Goal: Information Seeking & Learning: Learn about a topic

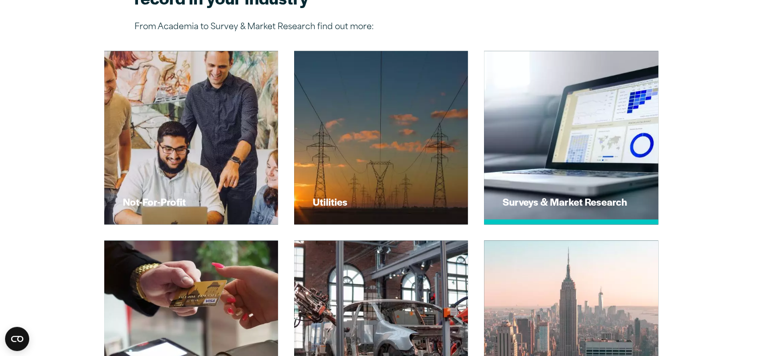
scroll to position [1510, 0]
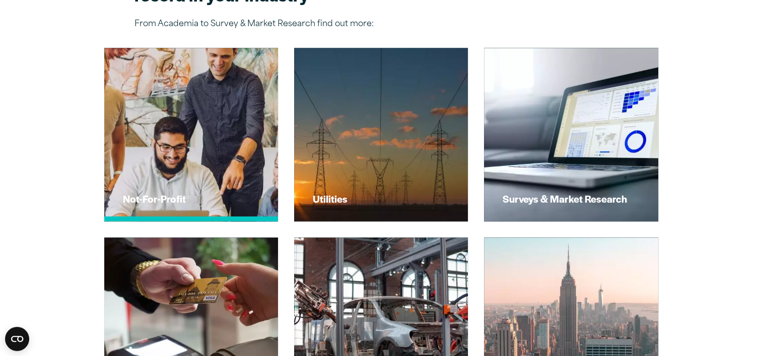
click at [223, 137] on img at bounding box center [190, 134] width 191 height 191
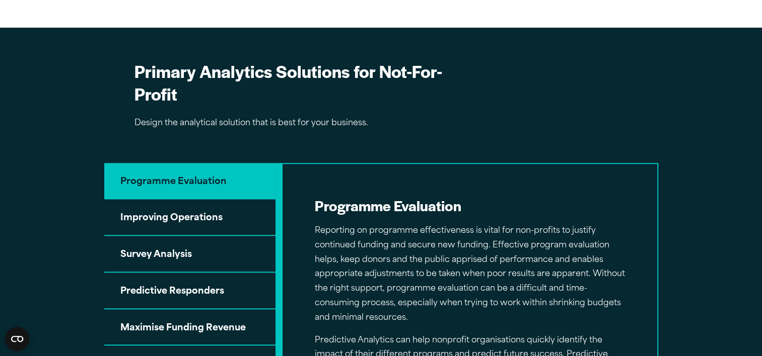
scroll to position [956, 0]
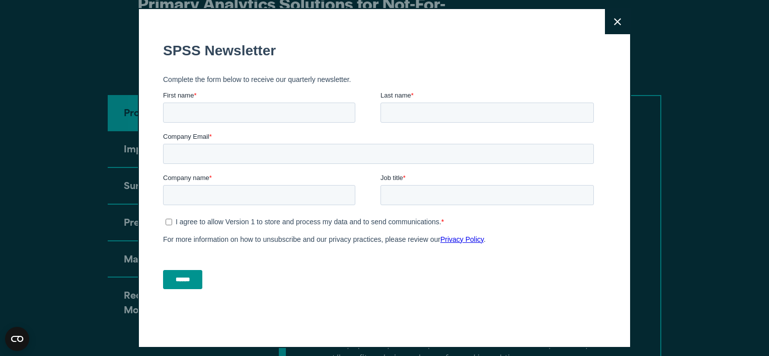
click at [618, 20] on button "Close" at bounding box center [617, 21] width 25 height 25
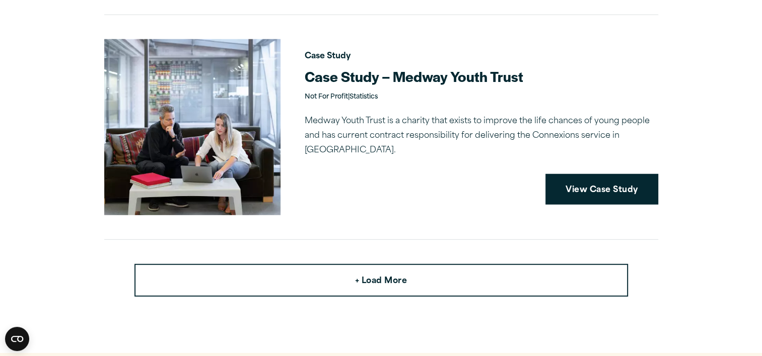
scroll to position [2643, 0]
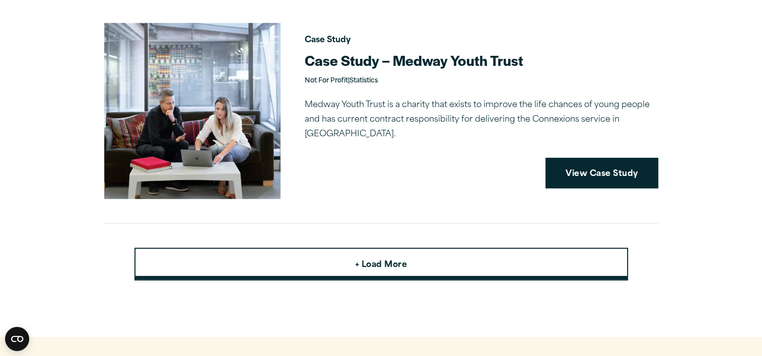
click at [369, 259] on span "+ Load More" at bounding box center [381, 265] width 52 height 13
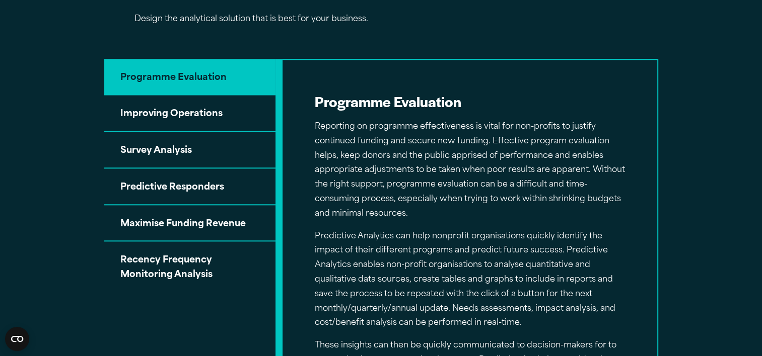
scroll to position [987, 0]
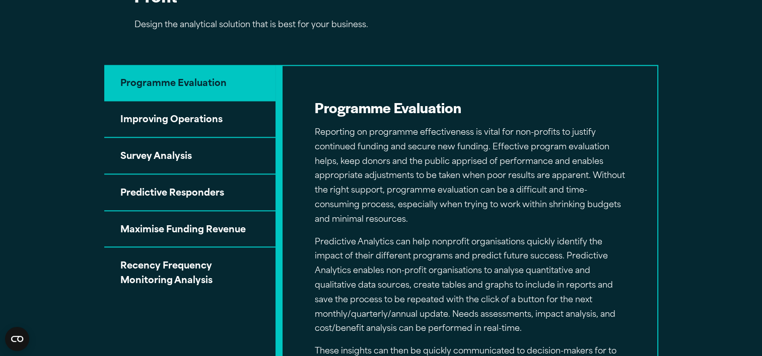
click at [167, 153] on button "Survey Analysis" at bounding box center [189, 156] width 171 height 37
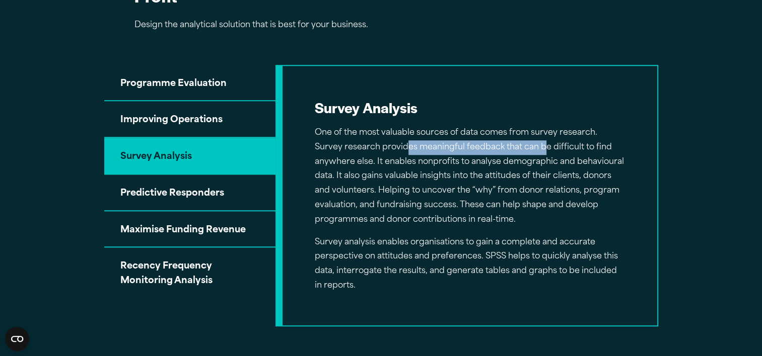
drag, startPoint x: 374, startPoint y: 147, endPoint x: 511, endPoint y: 143, distance: 137.0
click at [511, 143] on p "One of the most valuable sources of data comes from survey research. Survey res…" at bounding box center [470, 177] width 310 height 102
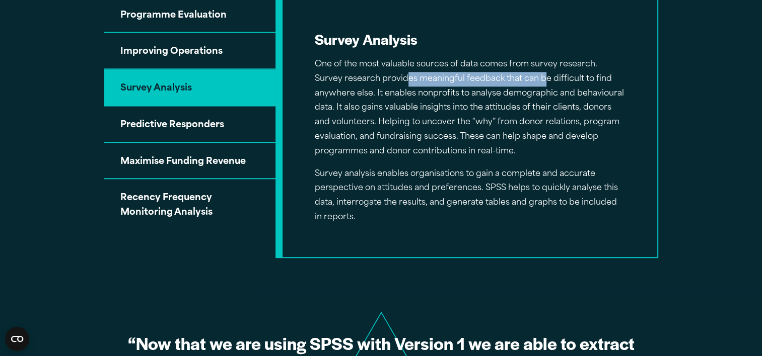
scroll to position [1037, 0]
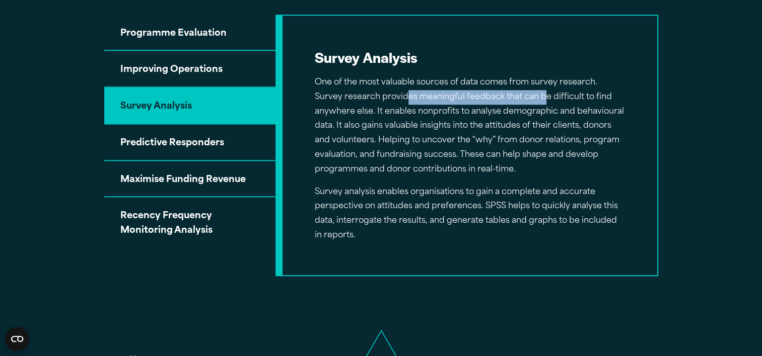
click at [195, 141] on button "Predictive Responders" at bounding box center [189, 142] width 171 height 37
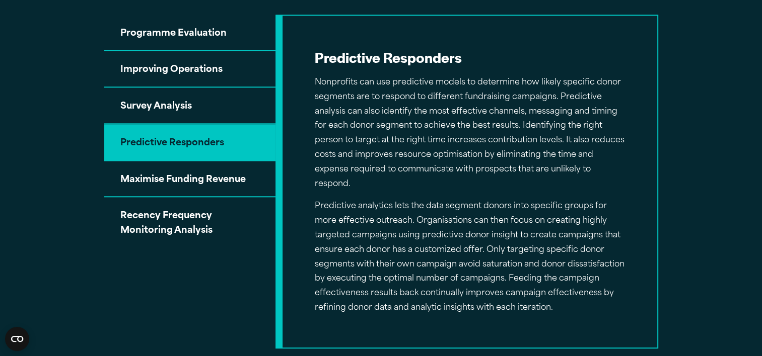
click at [213, 179] on button "Maximise Funding Revenue" at bounding box center [189, 179] width 171 height 37
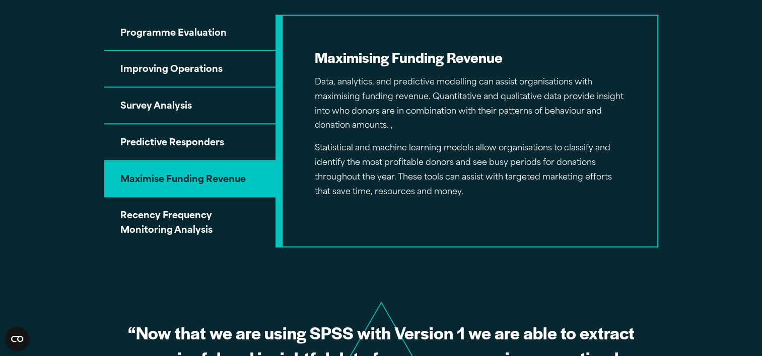
click at [192, 221] on button "Recency Frequency Monitoring Analysis" at bounding box center [189, 222] width 171 height 50
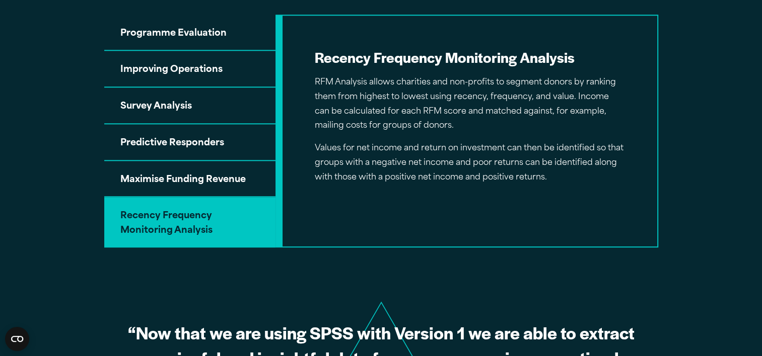
click at [187, 67] on button "Improving Operations" at bounding box center [189, 69] width 171 height 37
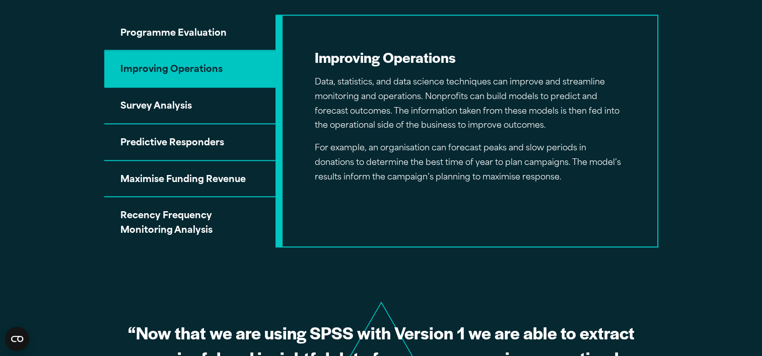
click at [159, 103] on button "Survey Analysis" at bounding box center [189, 106] width 171 height 37
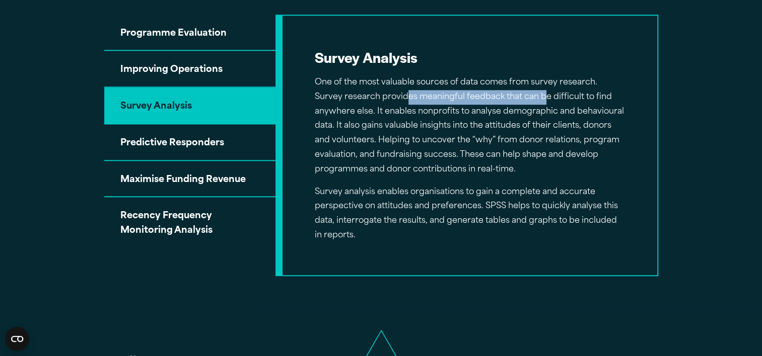
click at [159, 88] on button "Survey Analysis" at bounding box center [189, 106] width 171 height 37
click at [222, 60] on button "Improving Operations" at bounding box center [189, 69] width 171 height 37
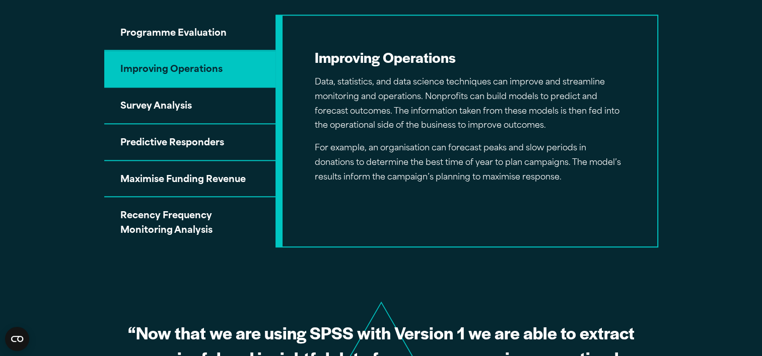
click at [203, 34] on button "Programme Evaluation" at bounding box center [189, 33] width 171 height 37
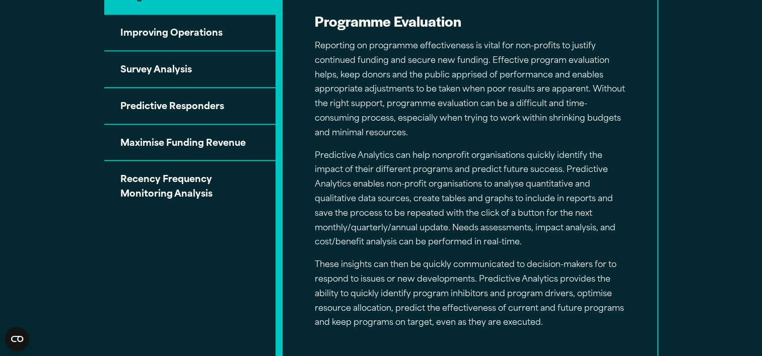
scroll to position [1087, 0]
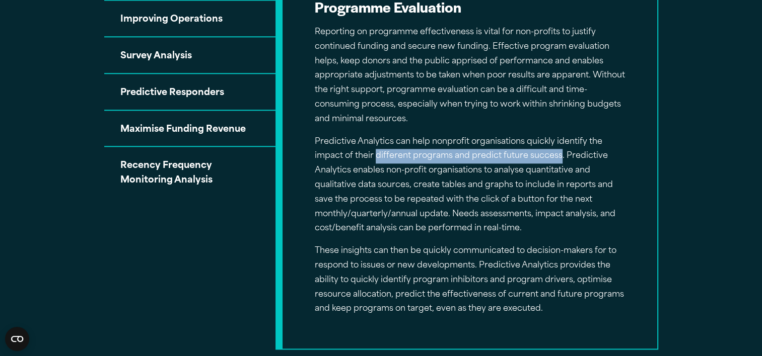
drag, startPoint x: 497, startPoint y: 153, endPoint x: 558, endPoint y: 153, distance: 60.4
click at [558, 153] on p "Predictive Analytics can help nonprofit organisations quickly identify the impa…" at bounding box center [470, 186] width 310 height 102
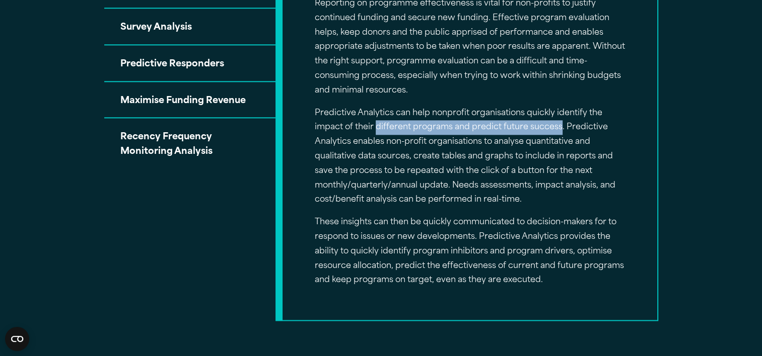
scroll to position [1138, 0]
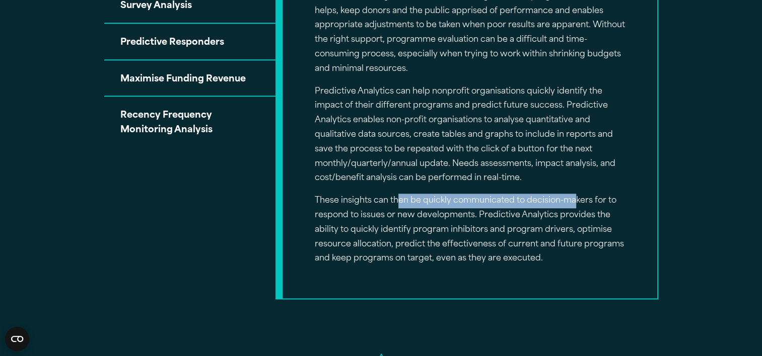
drag, startPoint x: 400, startPoint y: 200, endPoint x: 576, endPoint y: 201, distance: 176.7
click at [576, 201] on p "These insights can then be quickly communicated to decision-makers for to respo…" at bounding box center [470, 230] width 310 height 72
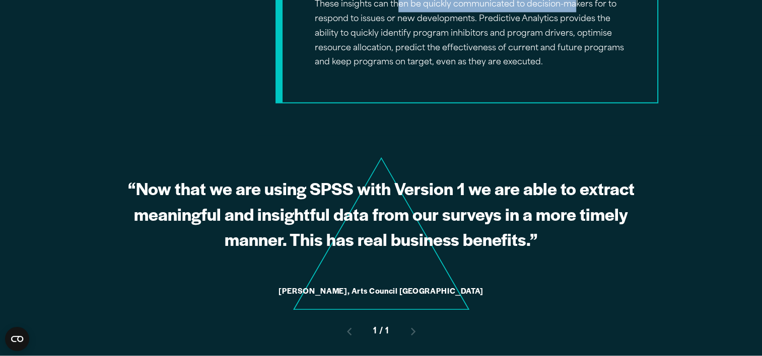
scroll to position [1238, 0]
